Goal: Information Seeking & Learning: Learn about a topic

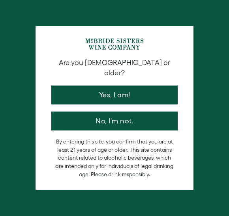
click at [153, 89] on button "Yes, I am!" at bounding box center [114, 95] width 126 height 19
click at [136, 83] on div at bounding box center [114, 108] width 229 height 216
click at [127, 92] on div at bounding box center [114, 108] width 229 height 216
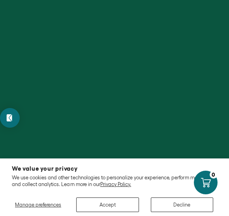
click at [114, 206] on button "Accept" at bounding box center [107, 205] width 62 height 15
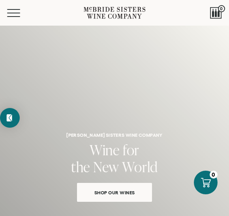
click at [107, 201] on link "Shop Our Wines" at bounding box center [114, 192] width 75 height 19
click at [115, 194] on span "Shop Our Wines" at bounding box center [115, 192] width 60 height 9
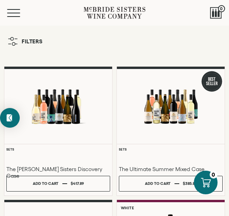
click at [25, 13] on button "Menu" at bounding box center [21, 13] width 28 height 8
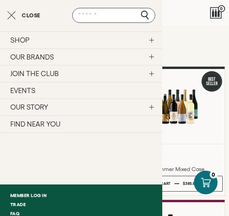
click at [33, 109] on link "OUR STORY" at bounding box center [81, 107] width 162 height 17
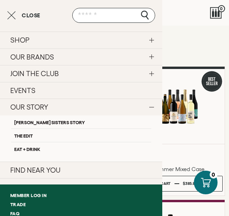
click at [63, 125] on link "[PERSON_NAME] Sisters Story" at bounding box center [81, 122] width 140 height 13
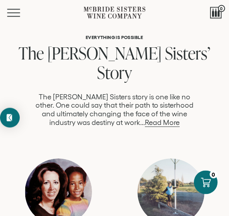
scroll to position [114, 0]
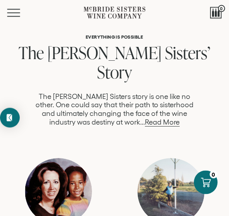
click at [153, 119] on link "Read More" at bounding box center [162, 123] width 35 height 8
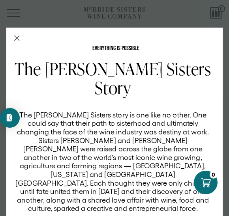
scroll to position [0, 0]
click at [19, 36] on line "Close Modal" at bounding box center [17, 38] width 5 height 5
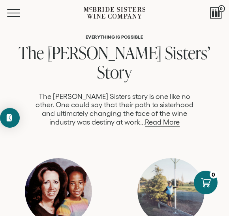
click at [54, 182] on div at bounding box center [58, 191] width 67 height 67
click at [175, 180] on div at bounding box center [170, 191] width 67 height 67
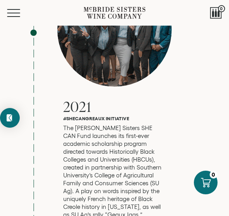
scroll to position [2666, 0]
